Goal: Find specific page/section: Find specific page/section

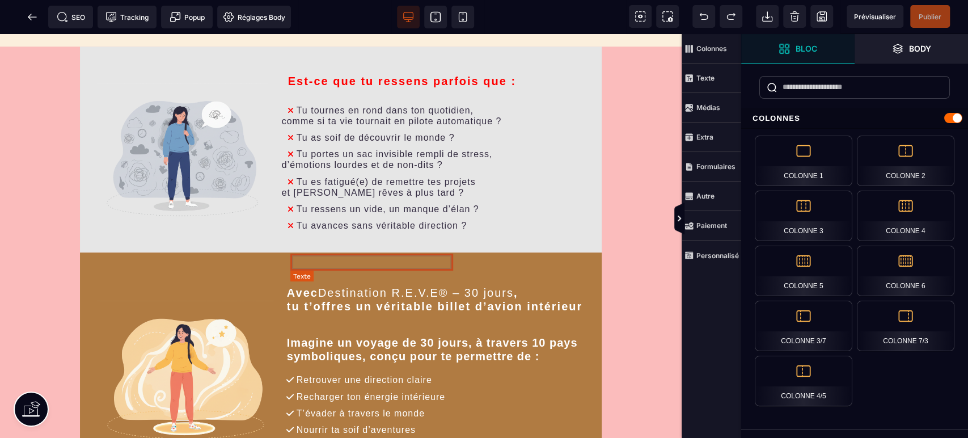
scroll to position [504, 0]
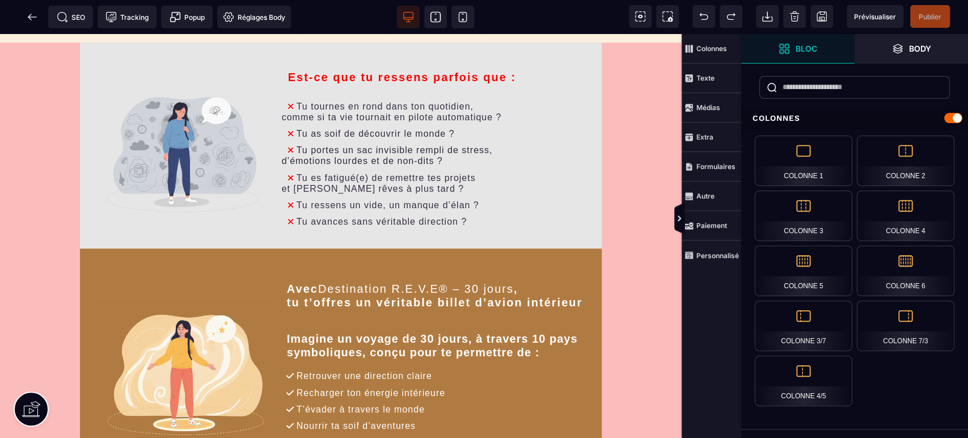
click at [433, 14] on icon at bounding box center [435, 16] width 11 height 11
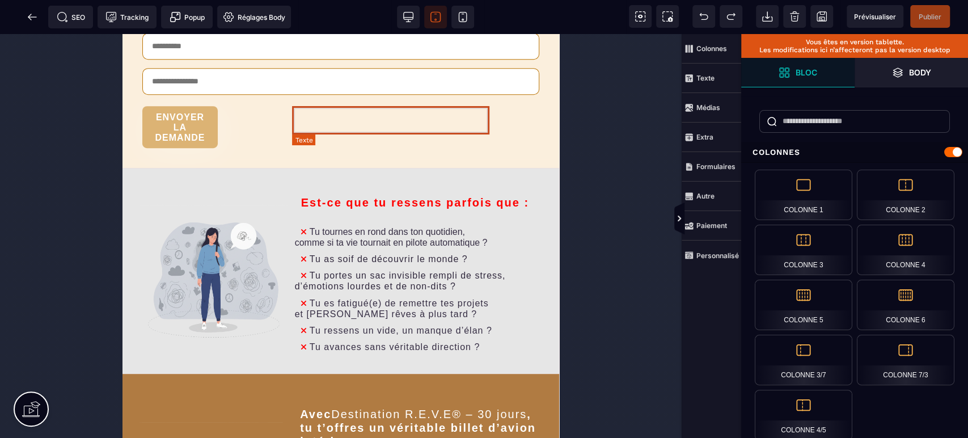
scroll to position [394, 0]
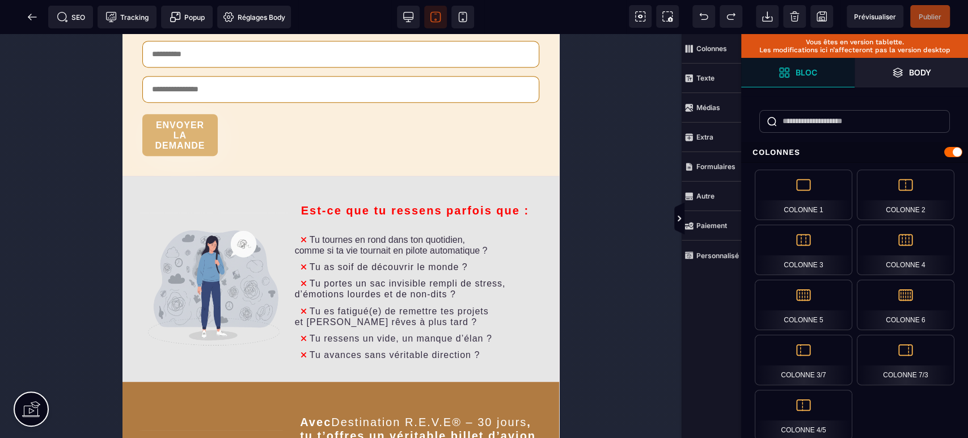
click at [461, 12] on icon at bounding box center [462, 16] width 11 height 11
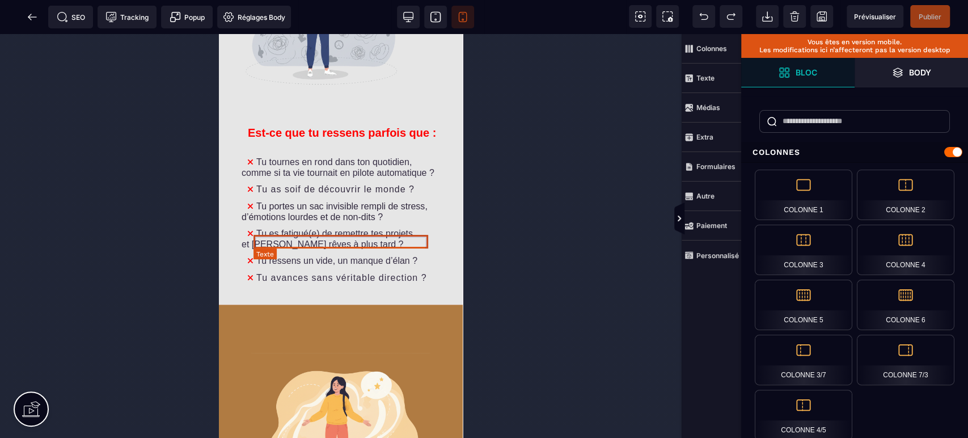
scroll to position [562, 0]
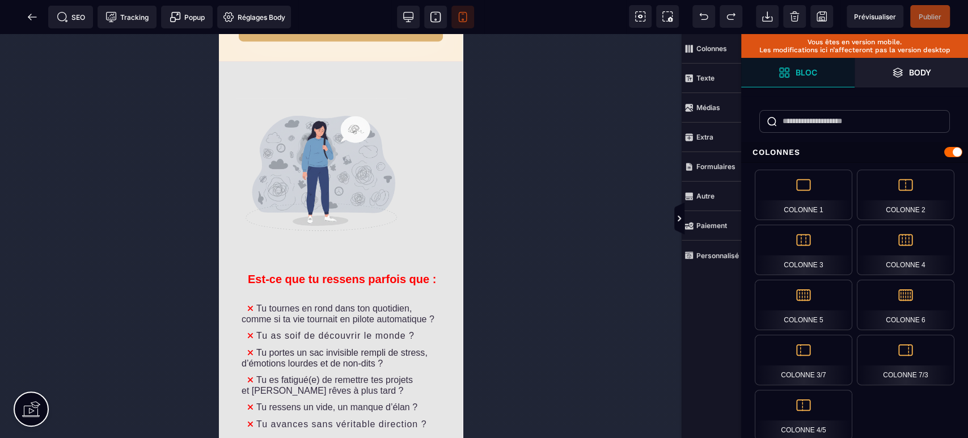
click at [407, 15] on icon at bounding box center [408, 16] width 11 height 11
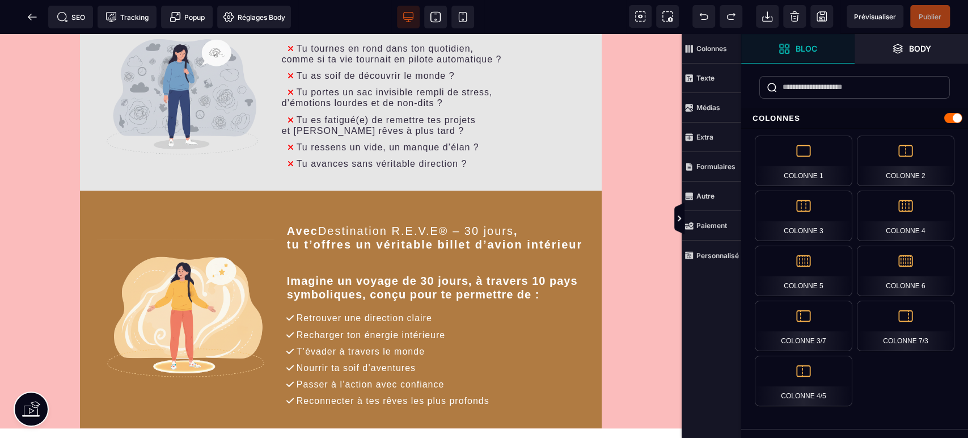
click at [27, 17] on icon at bounding box center [32, 16] width 11 height 11
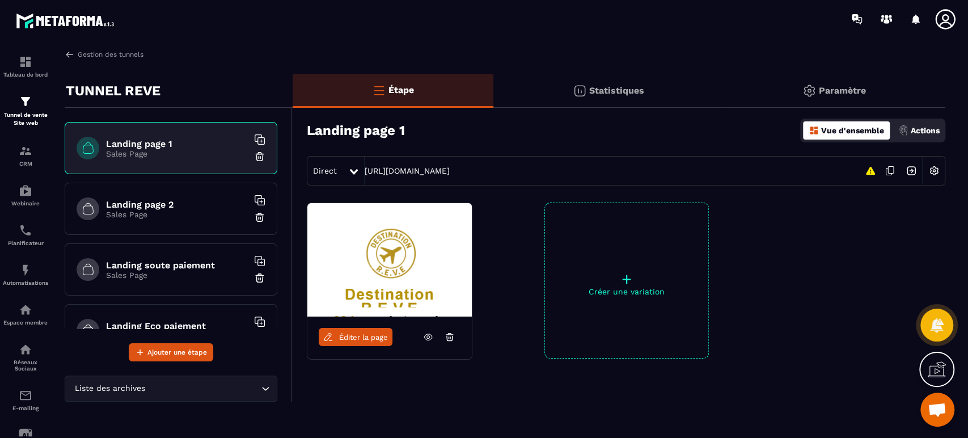
click at [372, 341] on span "Éditer la page" at bounding box center [363, 337] width 49 height 9
